Goal: Navigation & Orientation: Find specific page/section

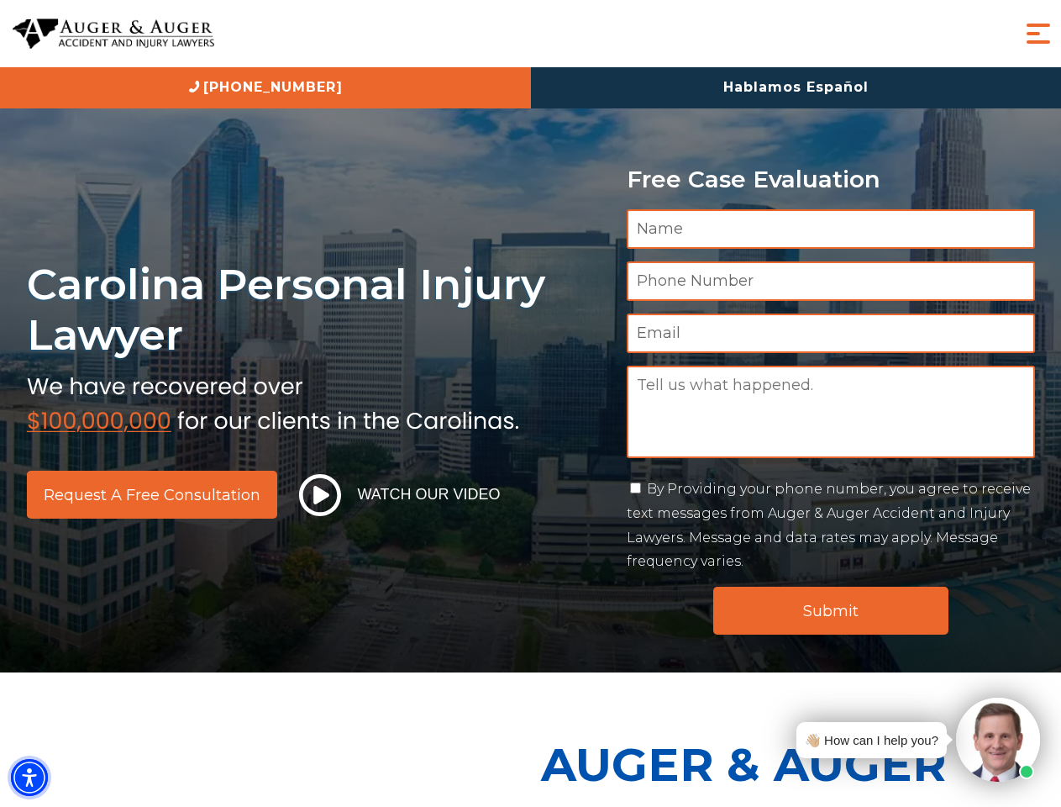
click at [29, 777] on img "Accessibility Menu" at bounding box center [29, 777] width 37 height 37
